Goal: Information Seeking & Learning: Learn about a topic

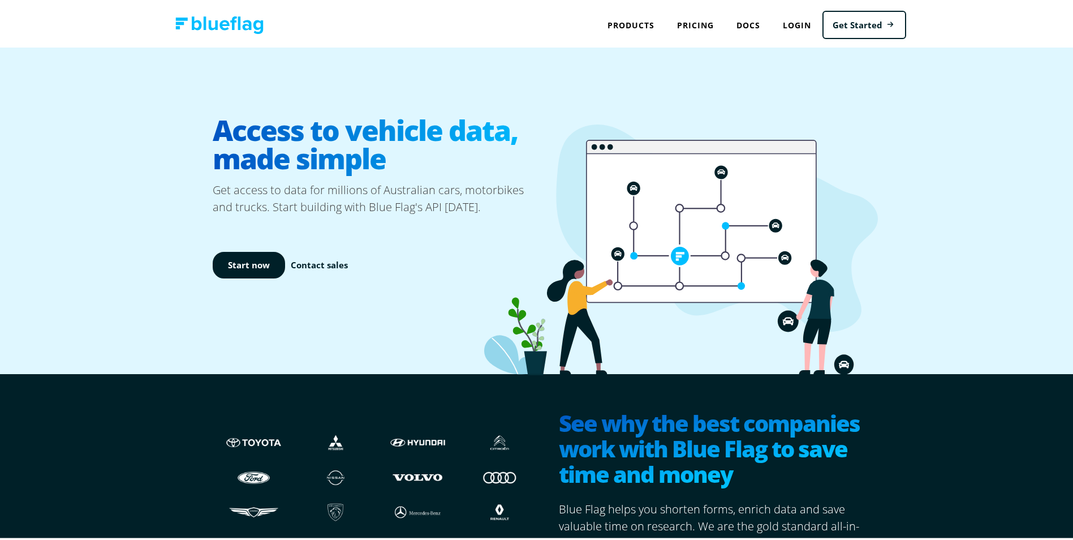
click at [693, 20] on link "Pricing" at bounding box center [695, 22] width 59 height 23
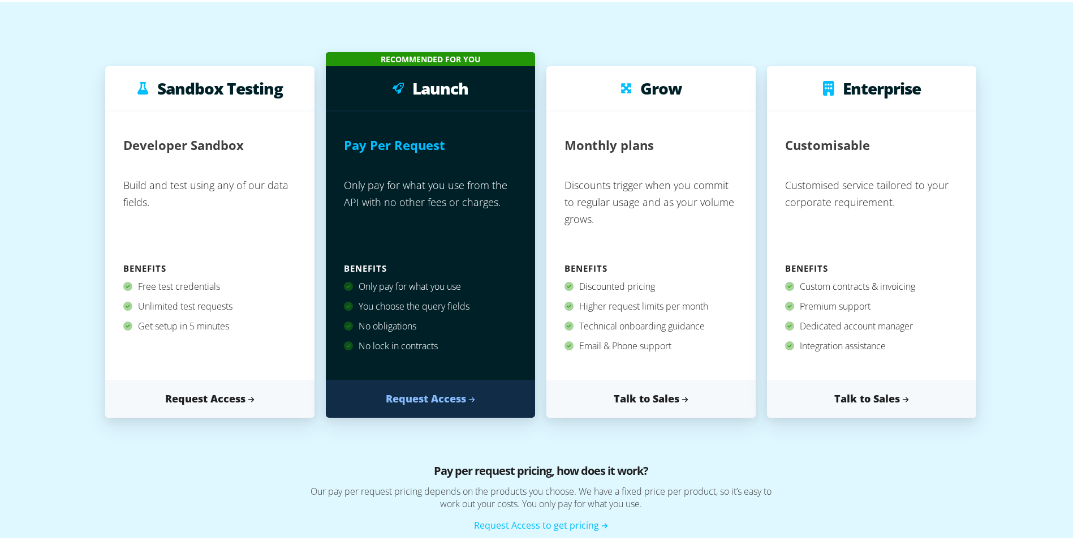
scroll to position [57, 0]
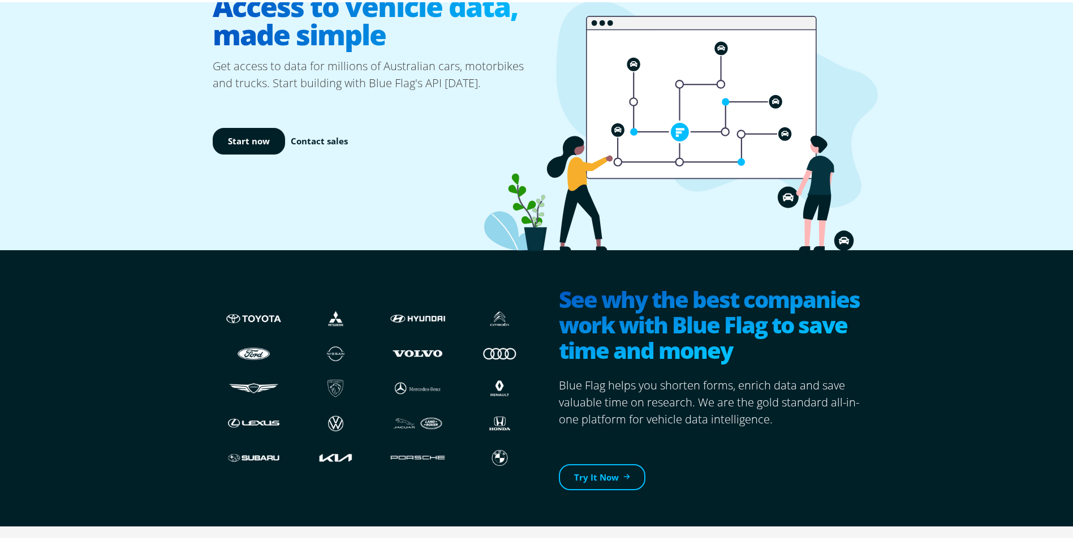
scroll to position [226, 0]
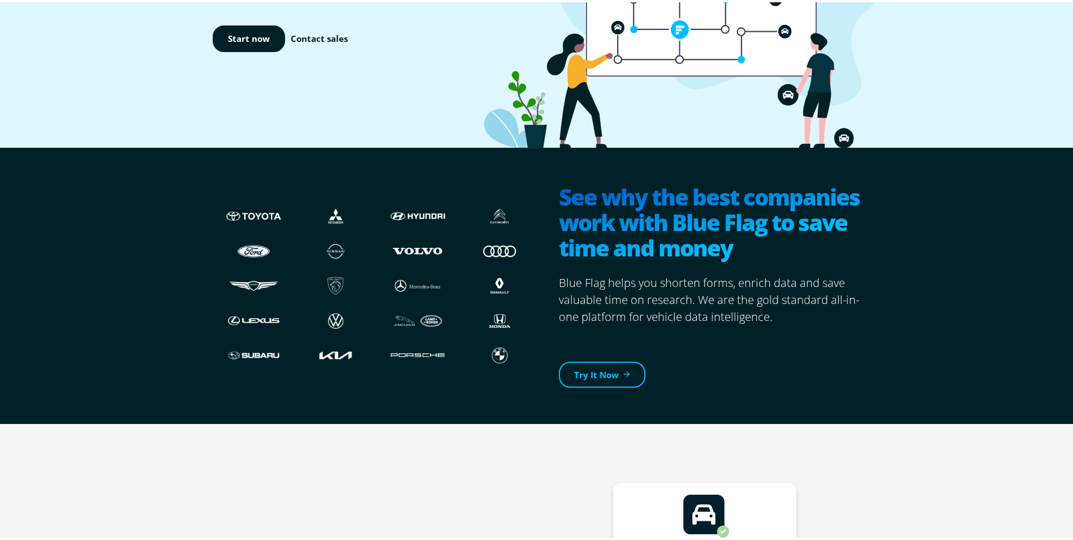
click at [587, 369] on link "Try It Now" at bounding box center [602, 372] width 87 height 27
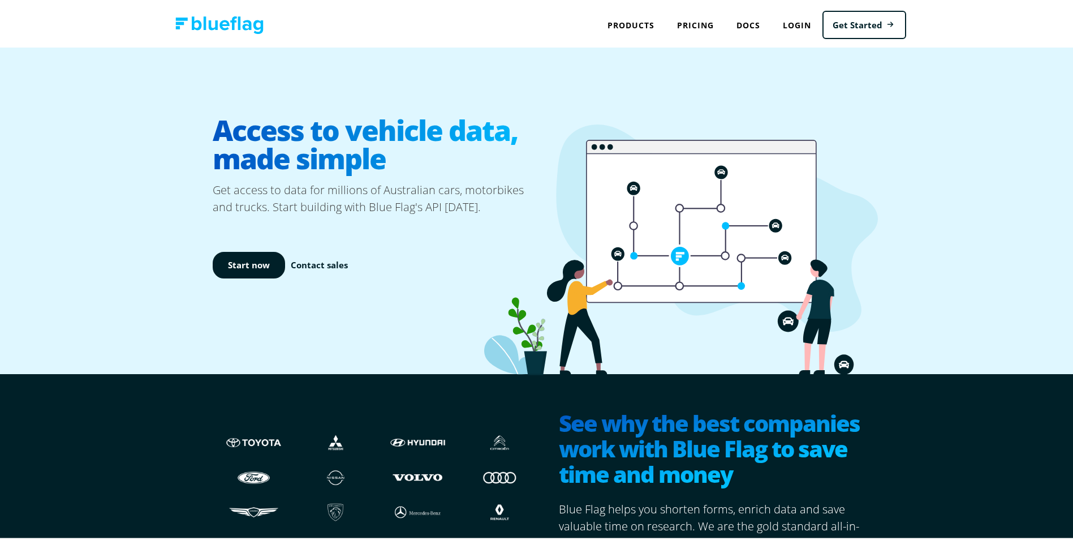
drag, startPoint x: 214, startPoint y: 0, endPoint x: 125, endPoint y: 71, distance: 114.3
click at [125, 71] on div "Access to vehicle data, made simple Get access to data for millions of Australi…" at bounding box center [541, 208] width 1082 height 326
click at [676, 24] on link "Pricing" at bounding box center [695, 22] width 59 height 23
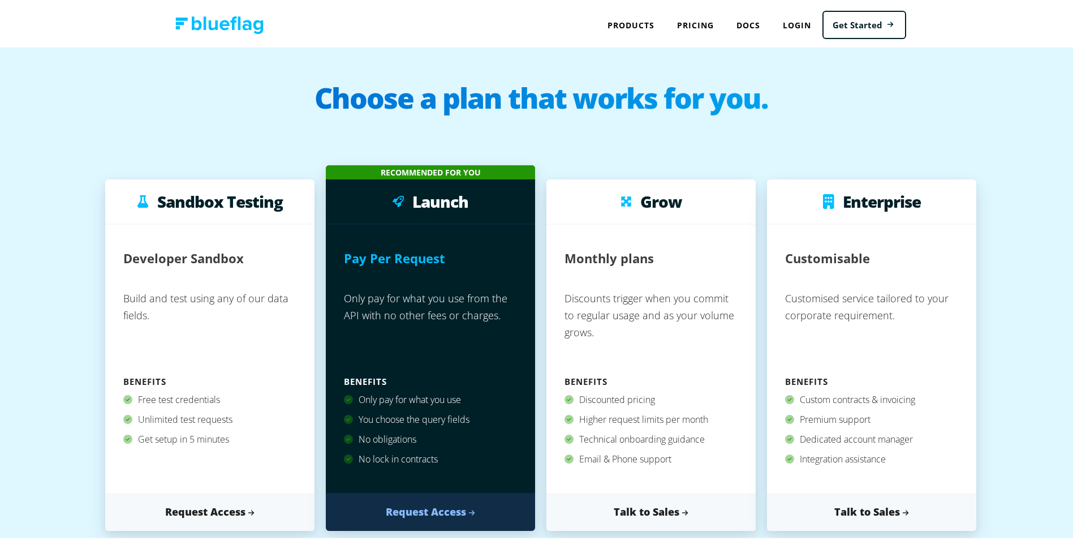
click at [0, 0] on h3 "Written Off Check" at bounding box center [0, 0] width 0 height 0
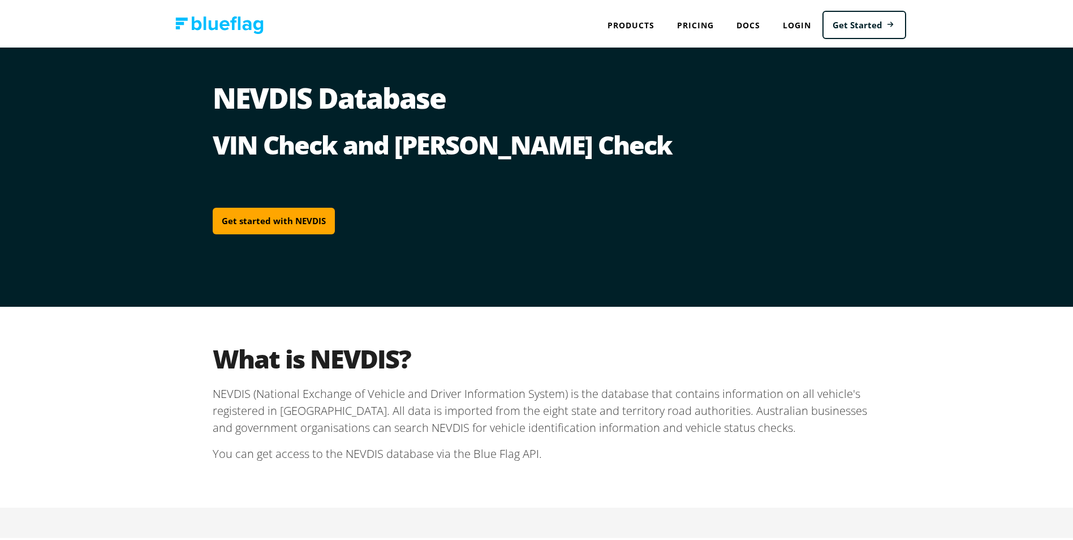
click at [0, 0] on h3 "NEVDIS Plate to VIN" at bounding box center [0, 0] width 0 height 0
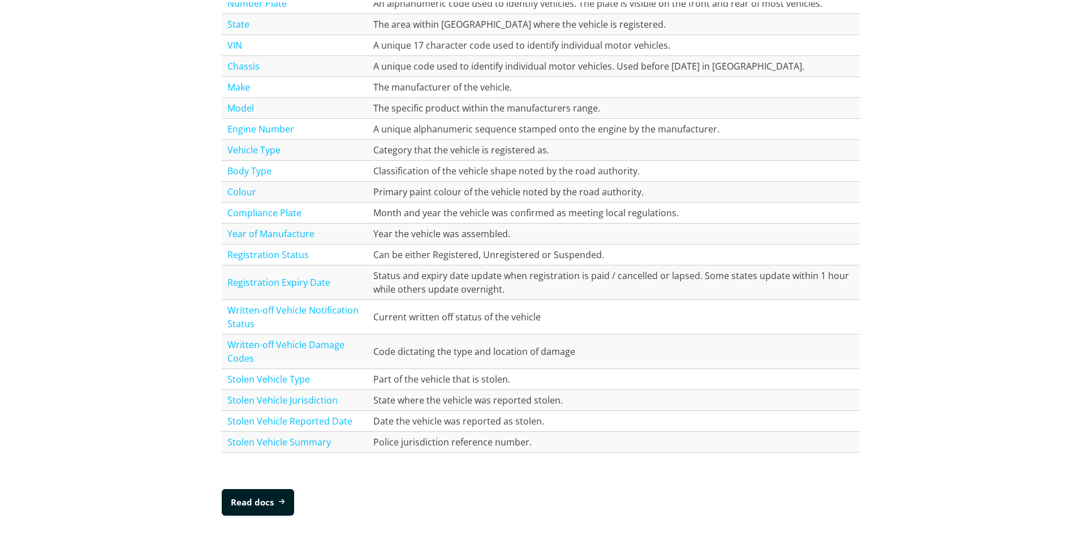
scroll to position [1414, 0]
